Goal: Task Accomplishment & Management: Manage account settings

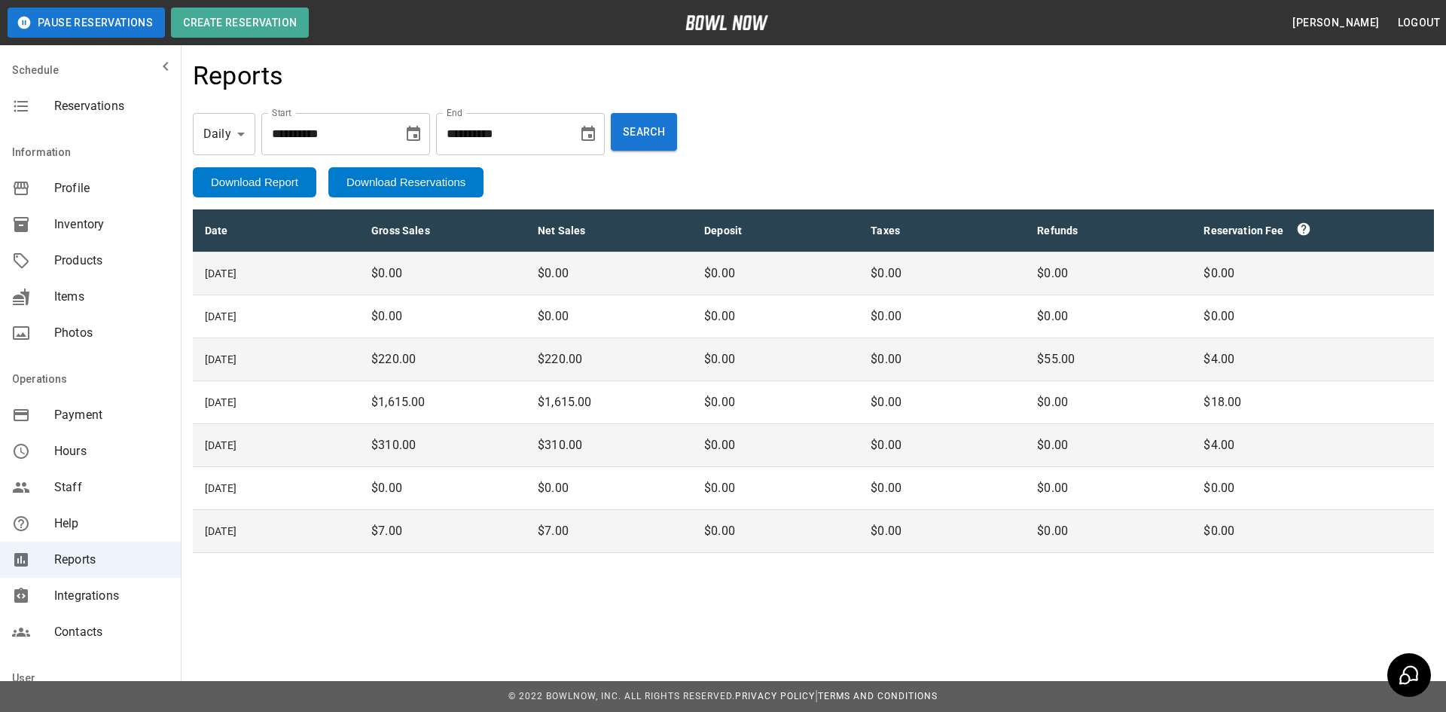
click at [83, 111] on span "Reservations" at bounding box center [111, 106] width 114 height 18
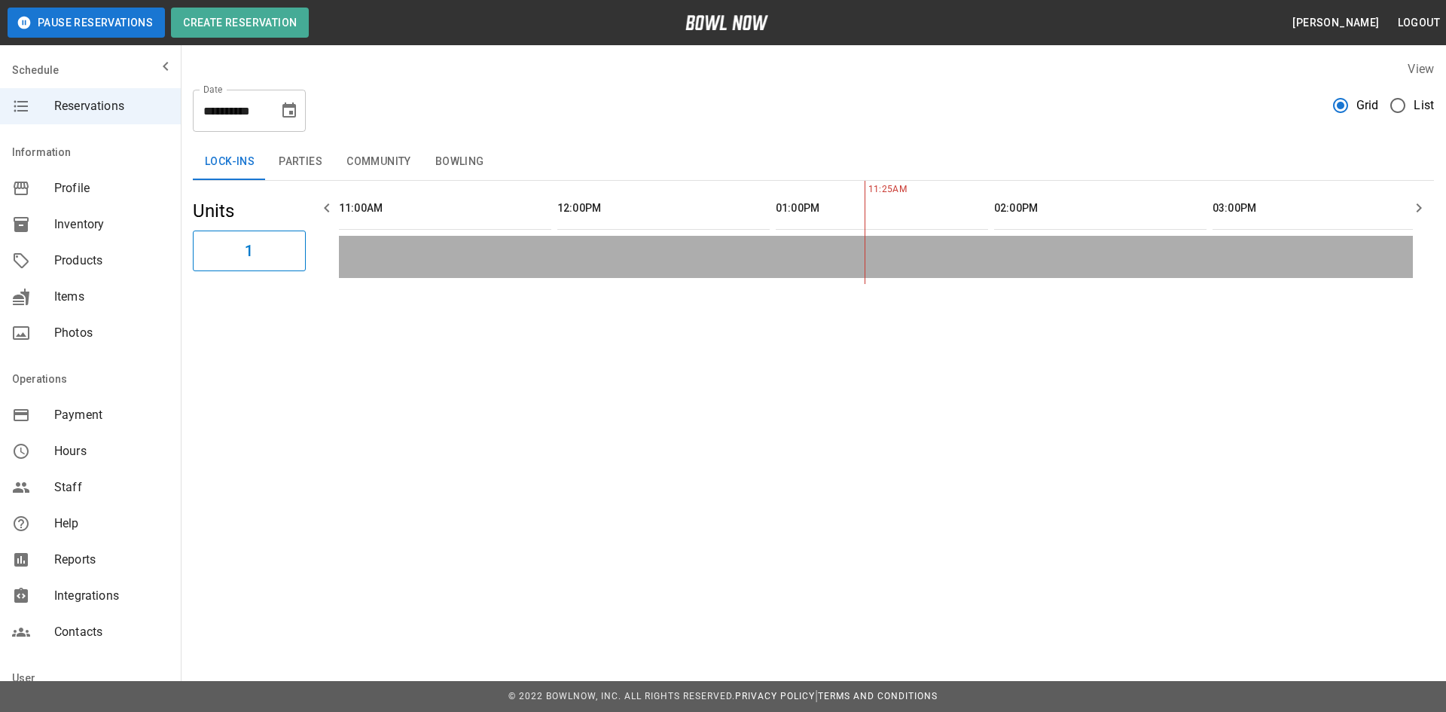
scroll to position [0, 437]
click at [285, 114] on icon "Choose date, selected date is Oct 1, 2025" at bounding box center [289, 111] width 18 height 18
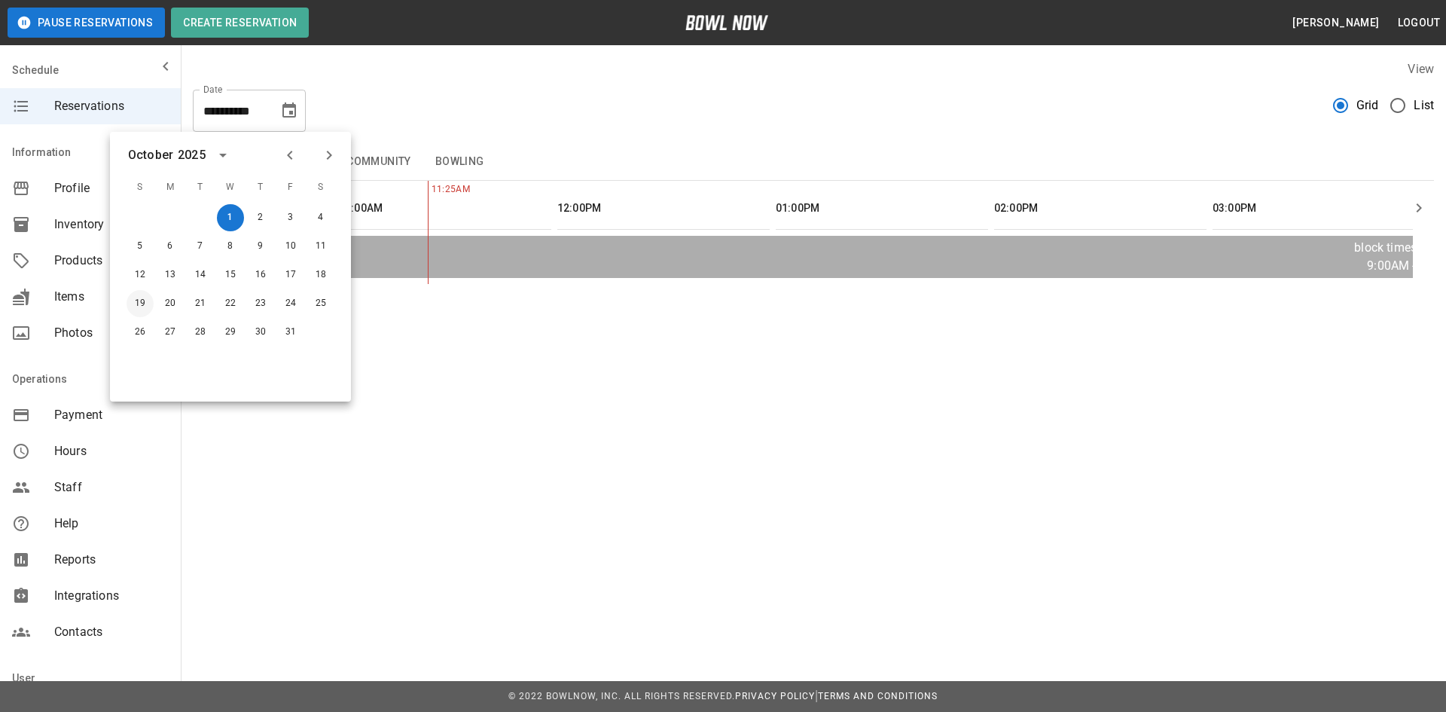
click at [133, 305] on button "19" at bounding box center [140, 303] width 27 height 27
type input "**********"
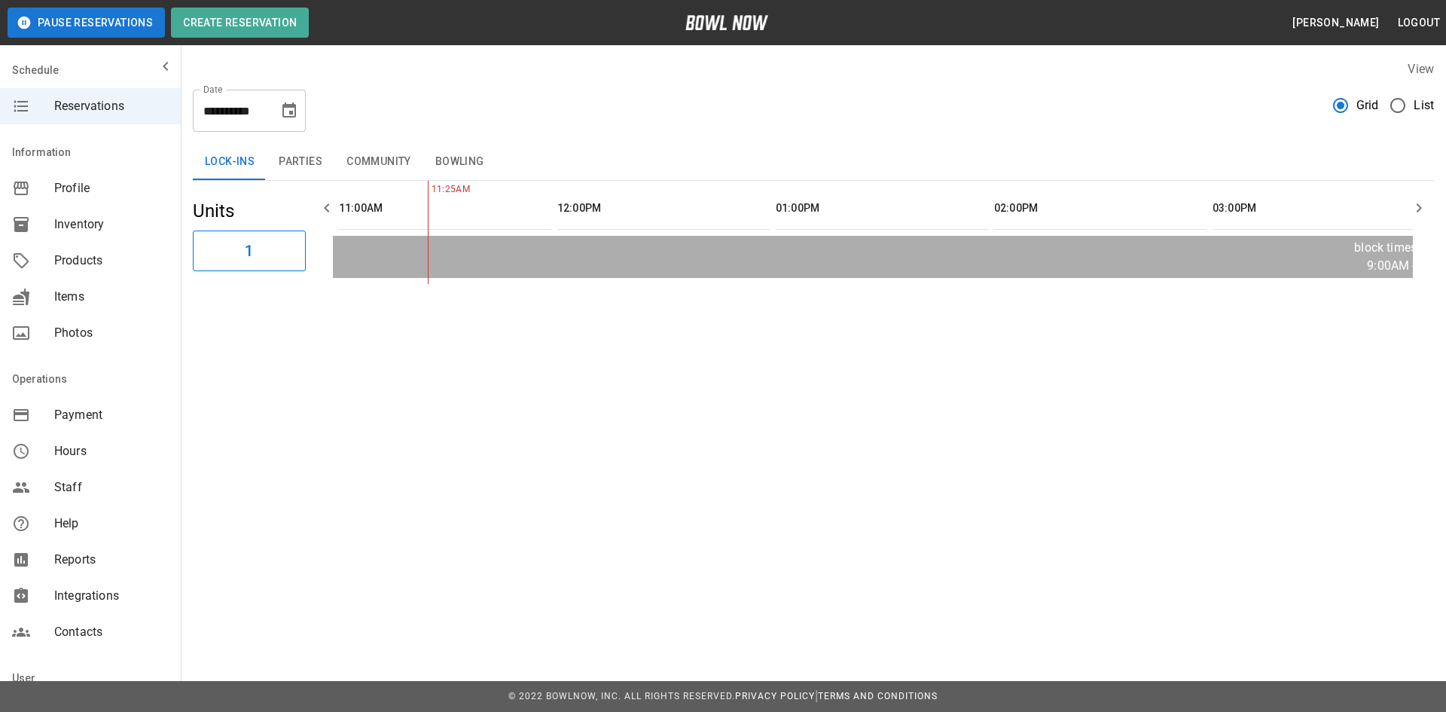
click at [455, 158] on button "Bowling" at bounding box center [459, 162] width 73 height 36
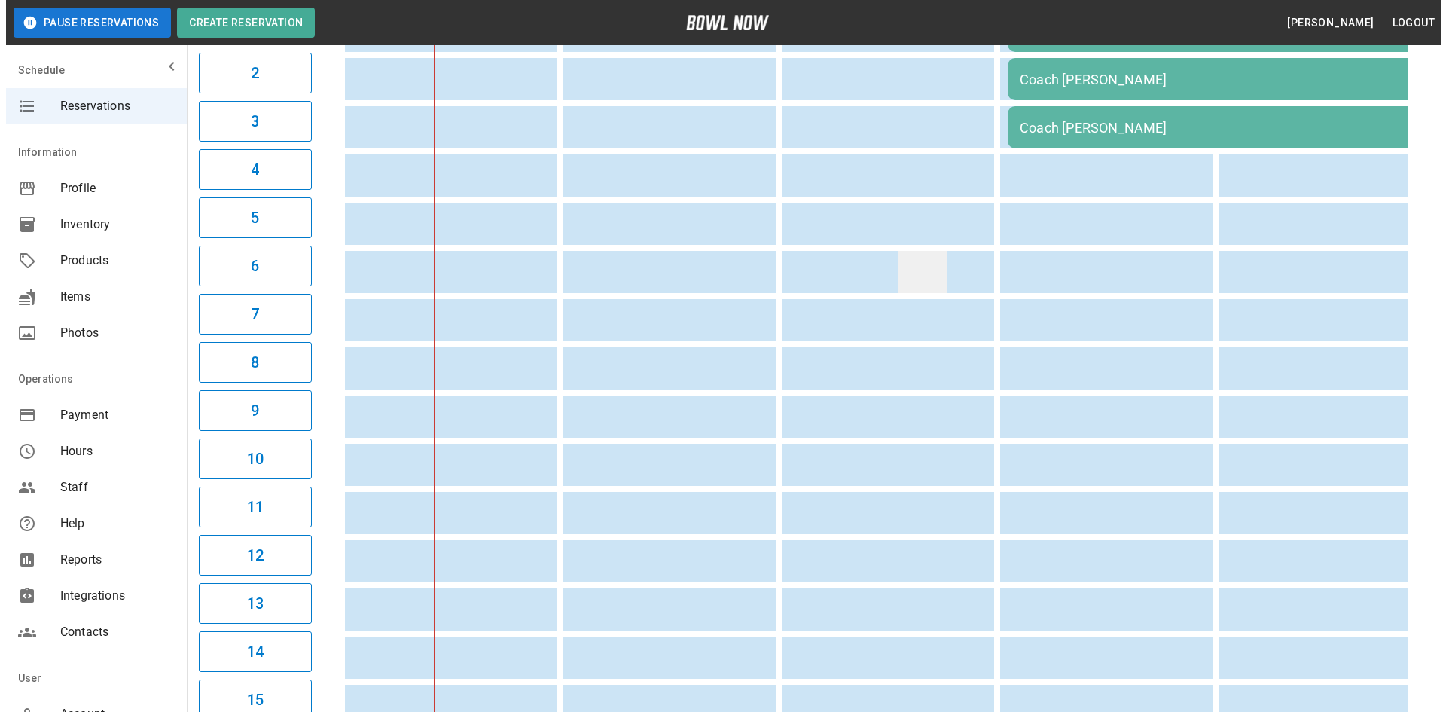
scroll to position [0, 0]
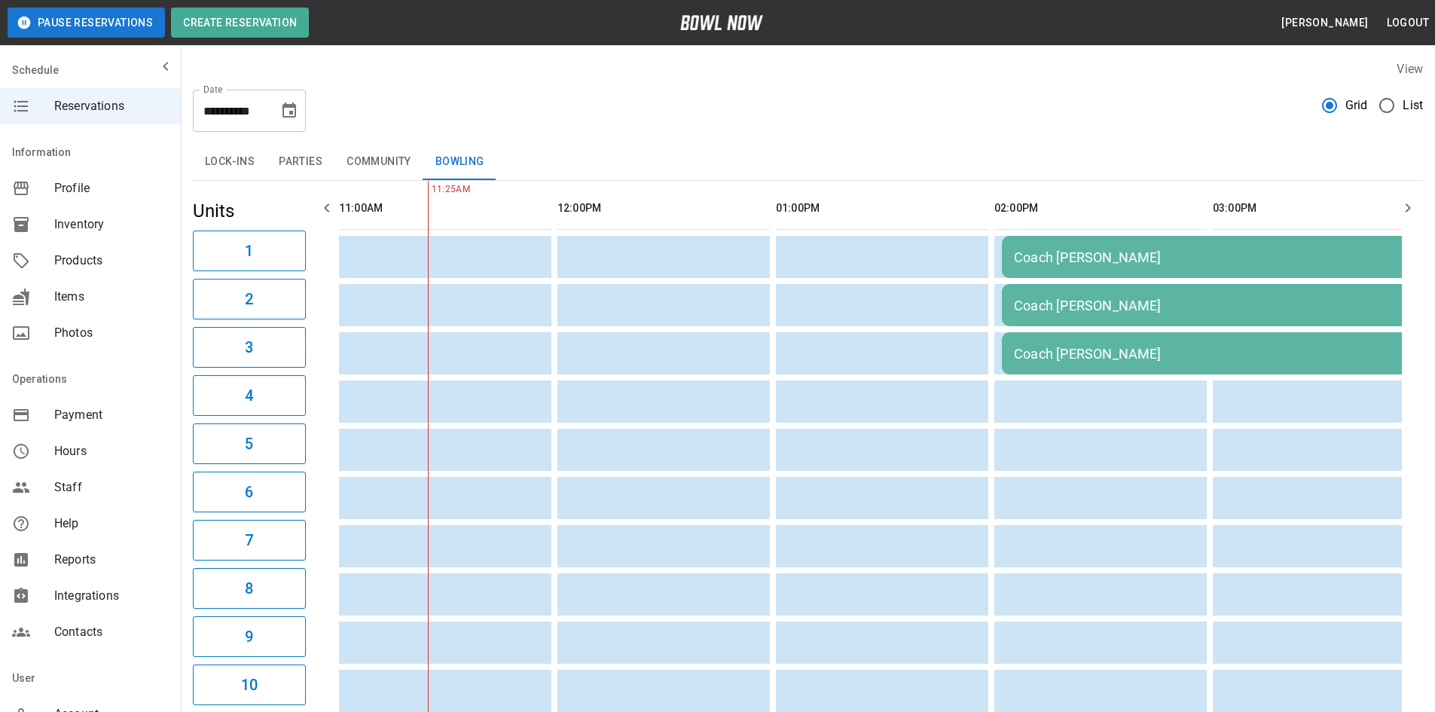
click at [1087, 251] on div "Coach [PERSON_NAME]" at bounding box center [1219, 257] width 410 height 16
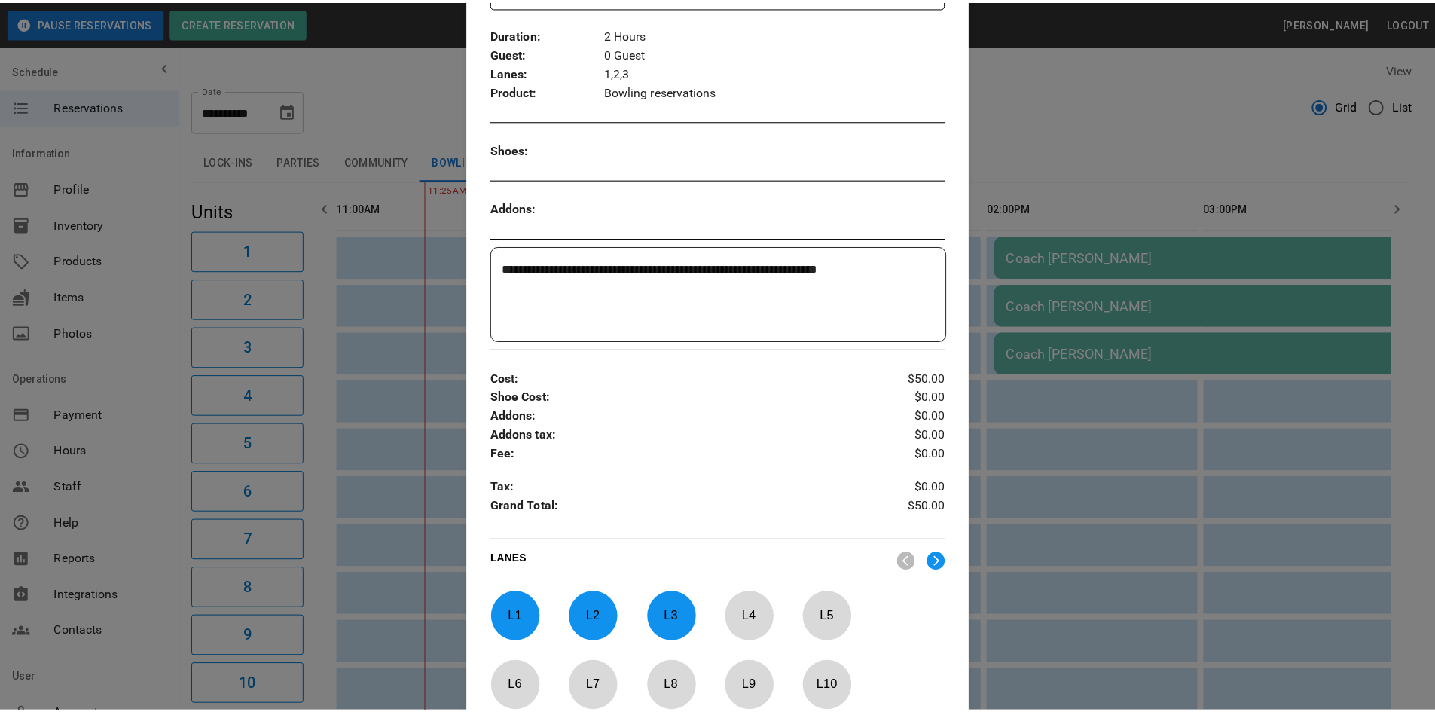
scroll to position [250, 0]
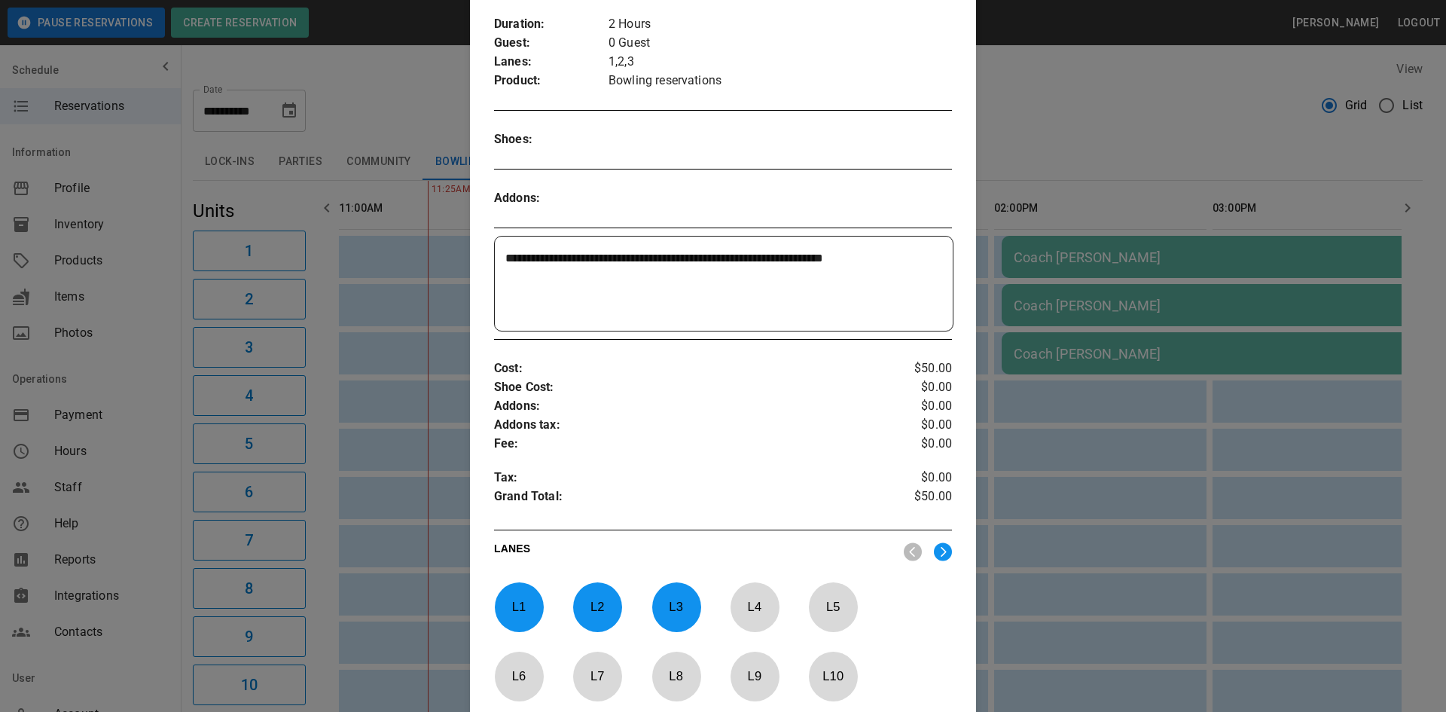
click at [1247, 104] on div at bounding box center [723, 356] width 1446 height 712
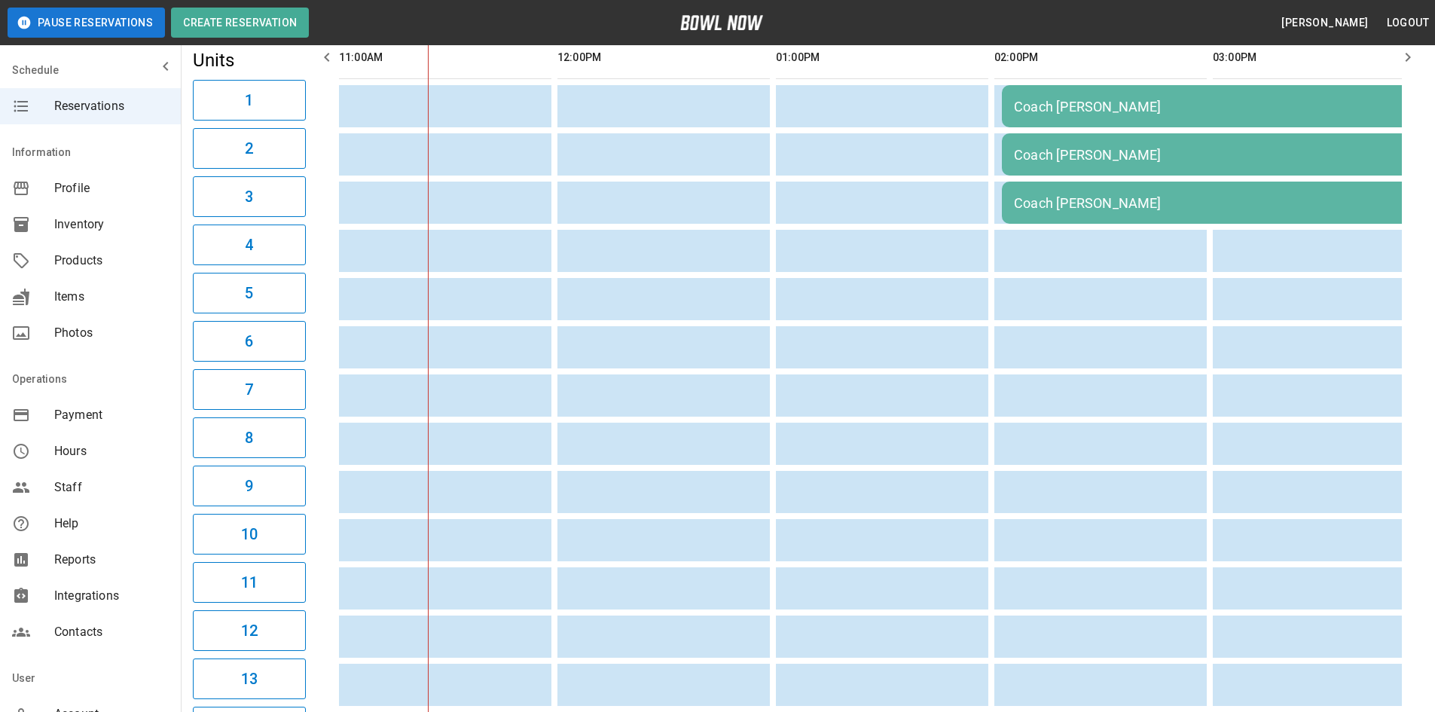
scroll to position [0, 0]
